Goal: Navigation & Orientation: Find specific page/section

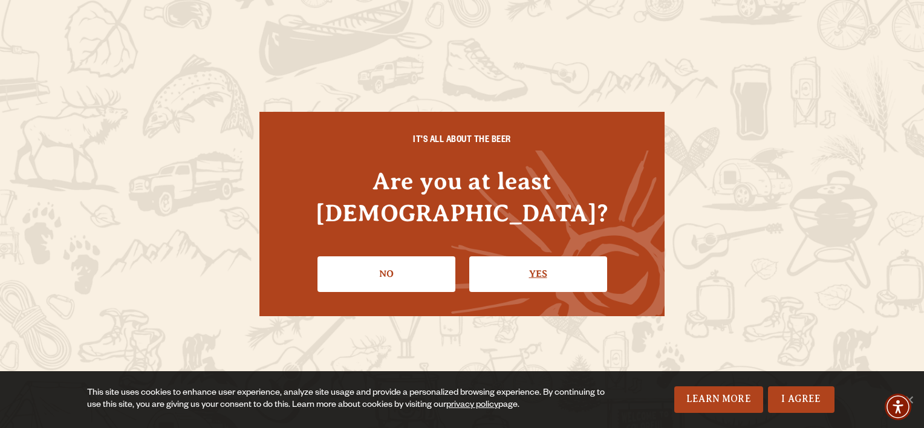
click at [538, 265] on link "Yes" at bounding box center [538, 273] width 138 height 35
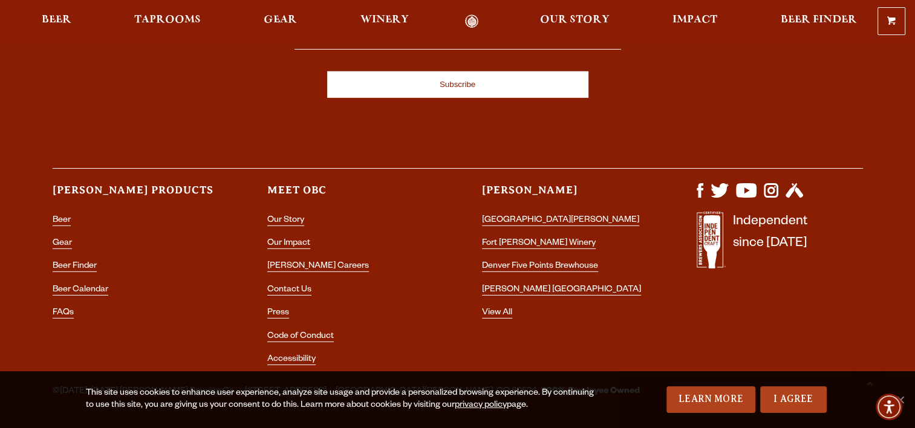
scroll to position [3600, 0]
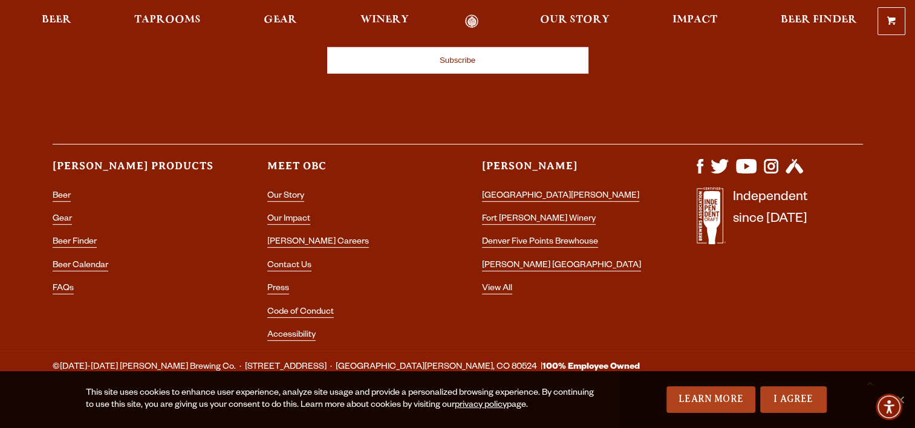
click at [518, 189] on li "[GEOGRAPHIC_DATA][PERSON_NAME]" at bounding box center [565, 197] width 166 height 16
click at [513, 192] on link "[GEOGRAPHIC_DATA][PERSON_NAME]" at bounding box center [560, 197] width 157 height 11
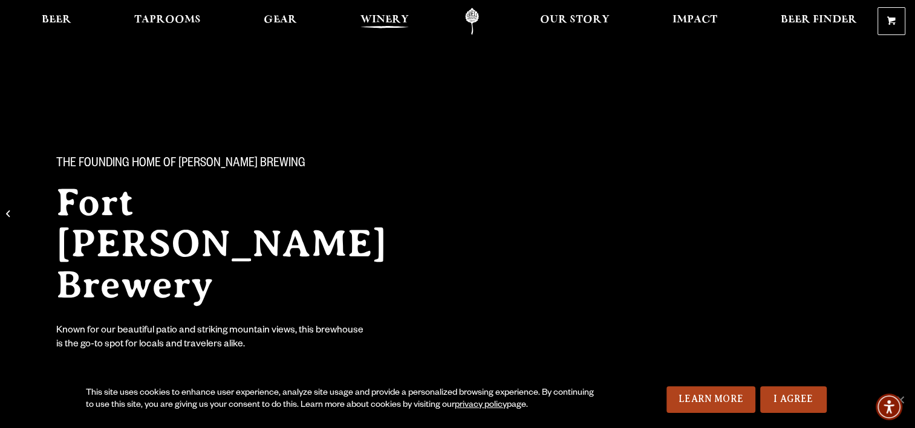
click at [388, 22] on span "Winery" at bounding box center [385, 20] width 48 height 10
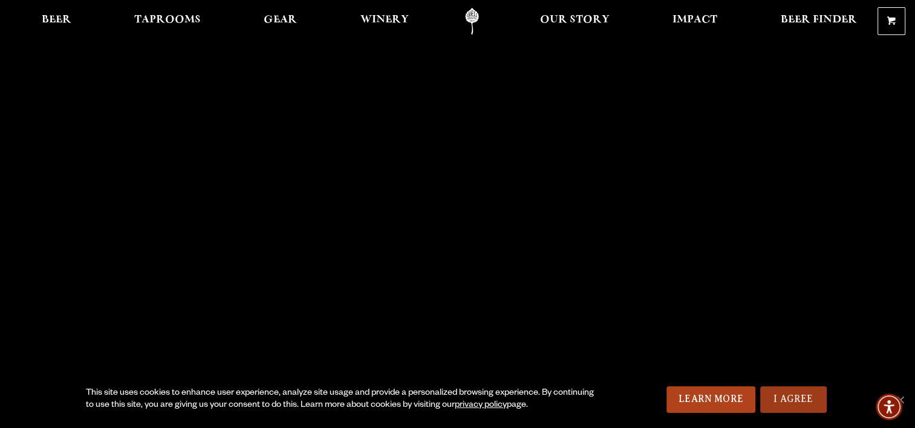
click at [791, 400] on link "I Agree" at bounding box center [793, 400] width 67 height 27
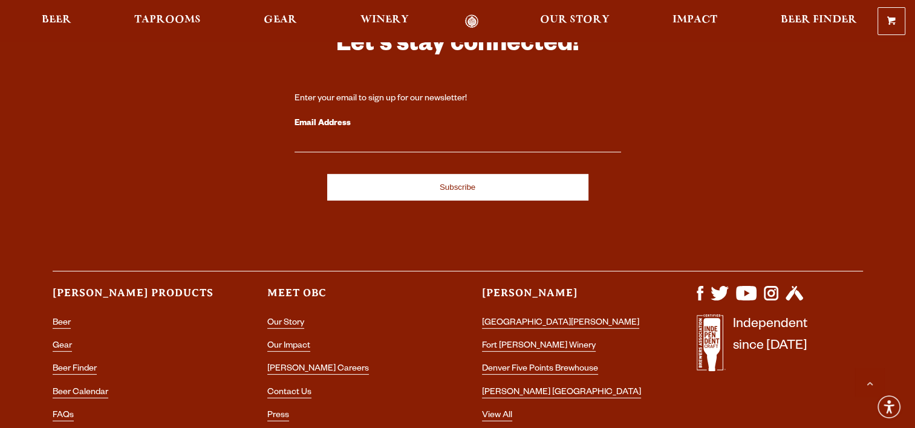
scroll to position [3600, 0]
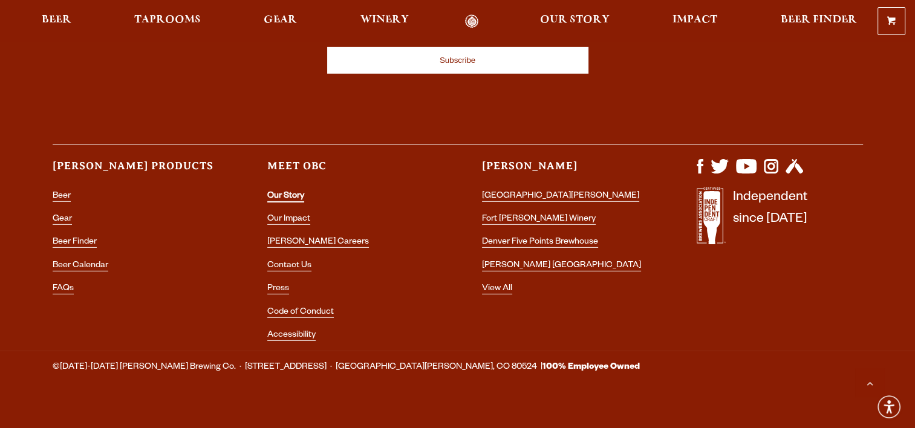
click at [283, 192] on link "Our Story" at bounding box center [285, 197] width 37 height 11
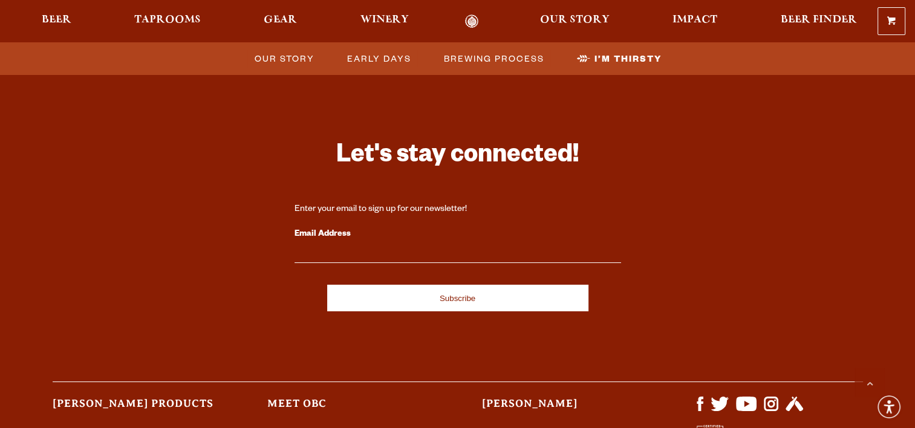
scroll to position [3994, 0]
